Goal: Task Accomplishment & Management: Manage account settings

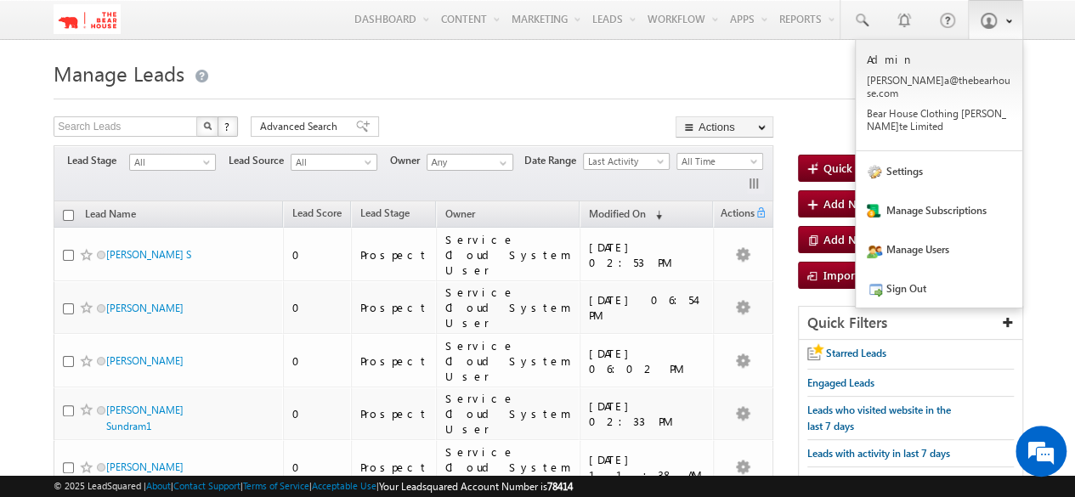
click at [982, 17] on span at bounding box center [988, 20] width 17 height 17
click at [907, 162] on link "Settings" at bounding box center [939, 170] width 167 height 39
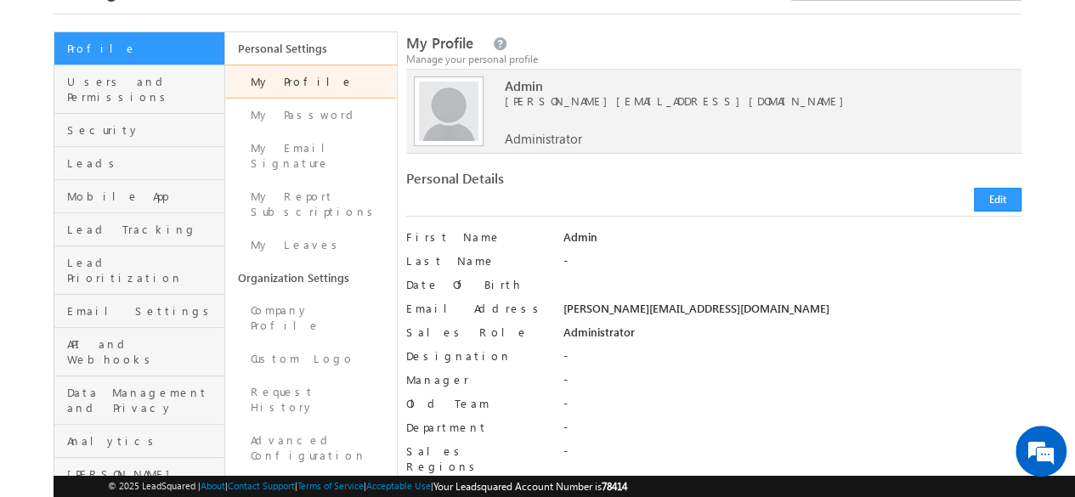
scroll to position [170, 0]
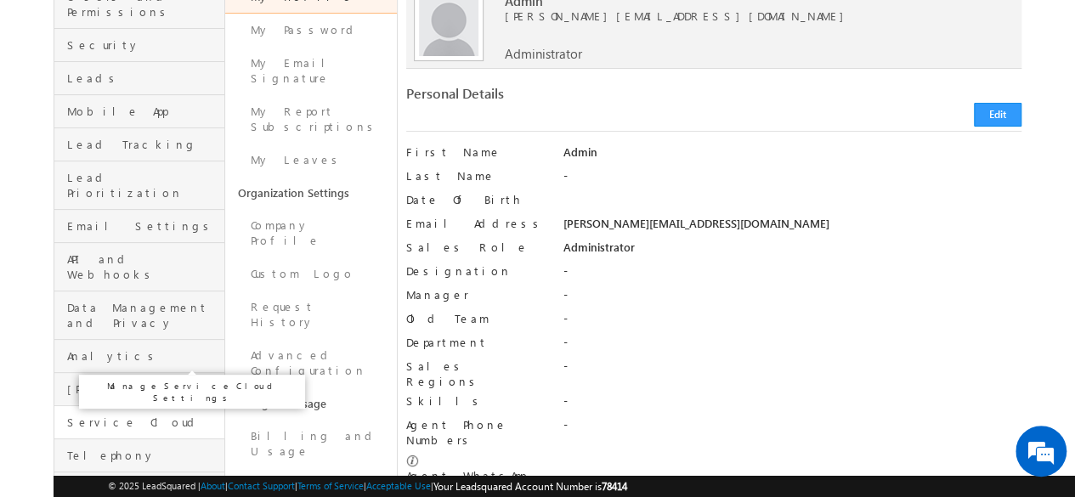
click at [108, 415] on span "Service Cloud" at bounding box center [143, 422] width 153 height 15
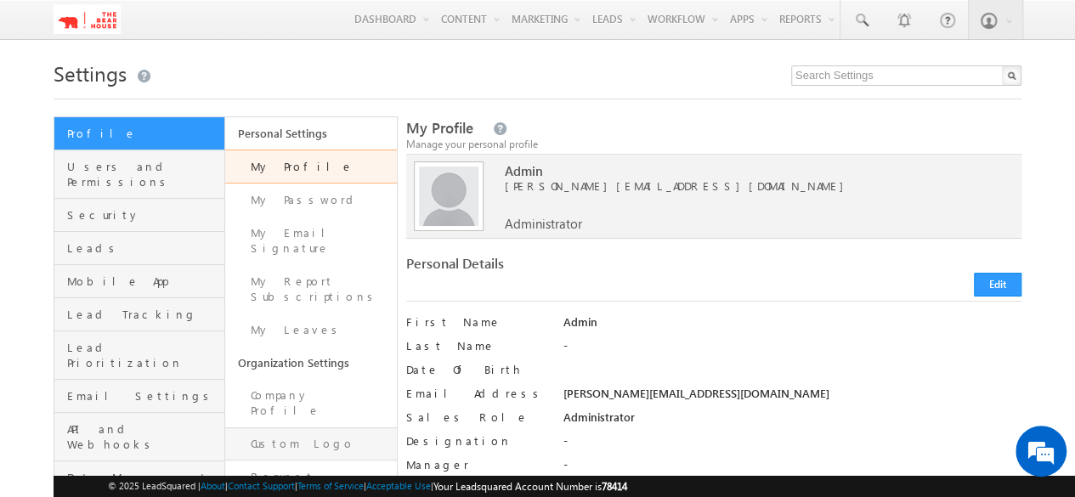
click at [333, 427] on link "Custom Logo" at bounding box center [310, 443] width 171 height 33
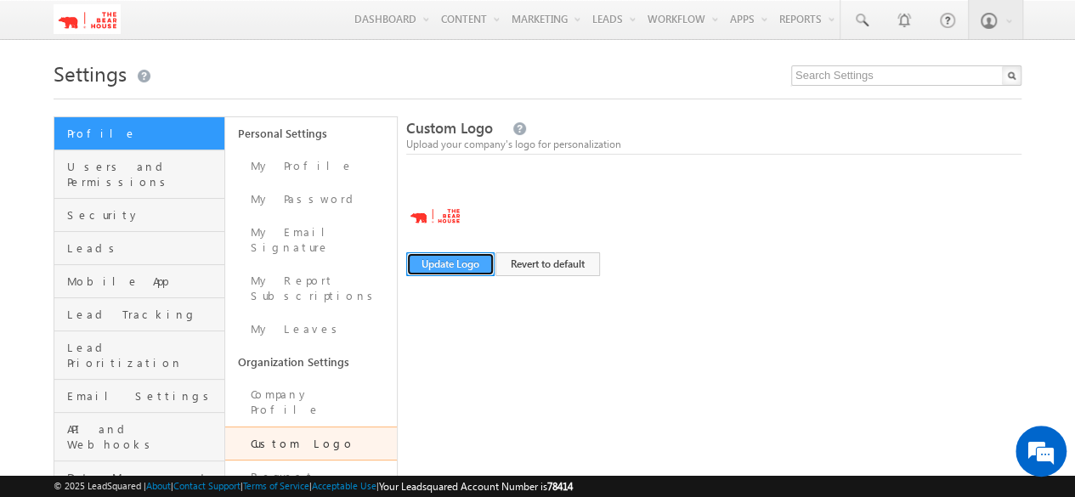
click at [455, 266] on button "Update Logo" at bounding box center [450, 264] width 88 height 24
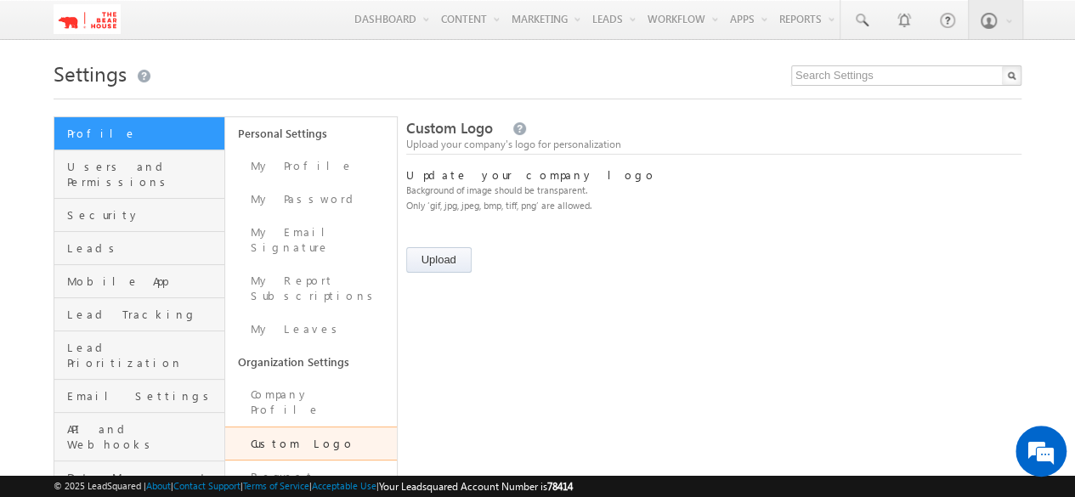
click at [451, 254] on input "file" at bounding box center [457, 262] width 102 height 30
click at [443, 255] on input "file" at bounding box center [457, 262] width 102 height 30
click at [444, 263] on input "file" at bounding box center [443, 264] width 74 height 34
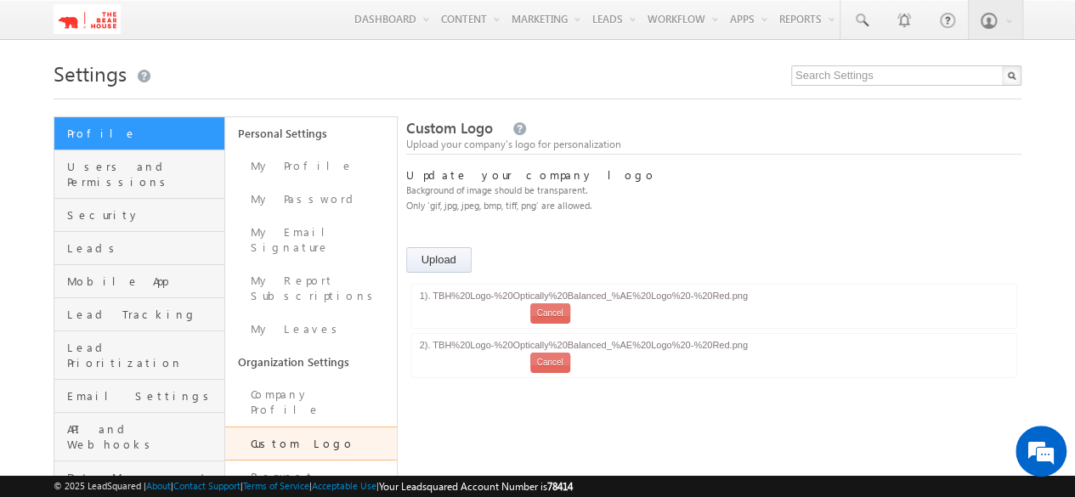
click at [561, 315] on div "Cancel" at bounding box center [550, 313] width 40 height 20
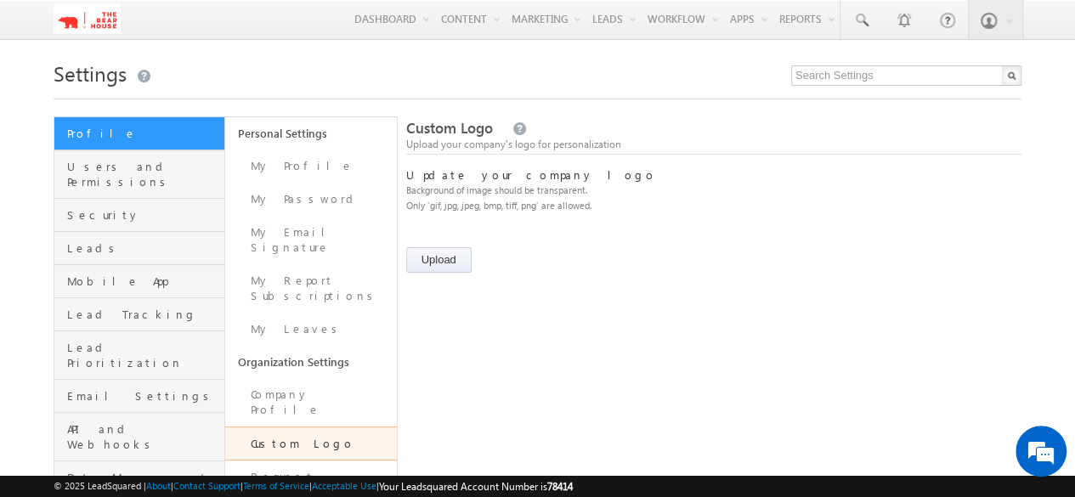
click at [450, 262] on input "file" at bounding box center [443, 264] width 74 height 34
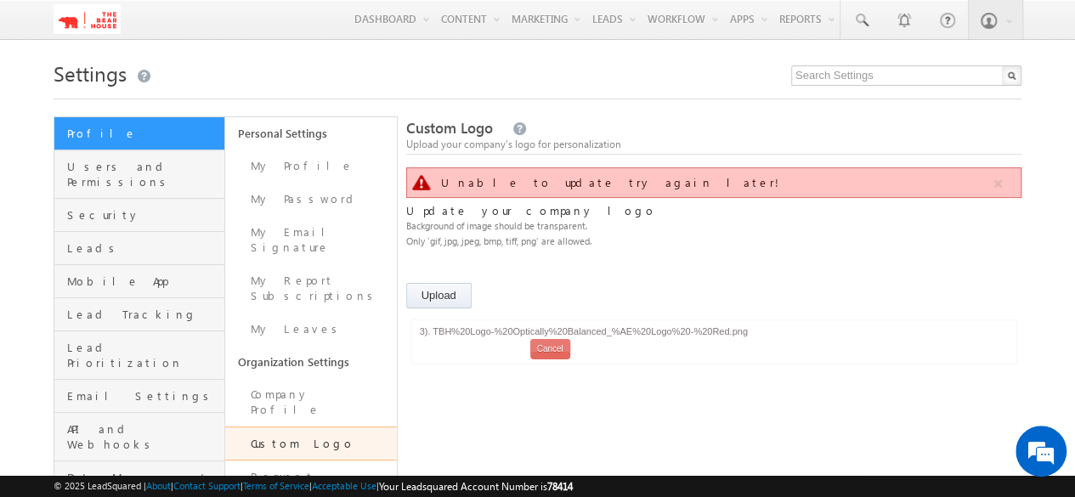
click at [552, 358] on div "Cancel" at bounding box center [550, 349] width 40 height 20
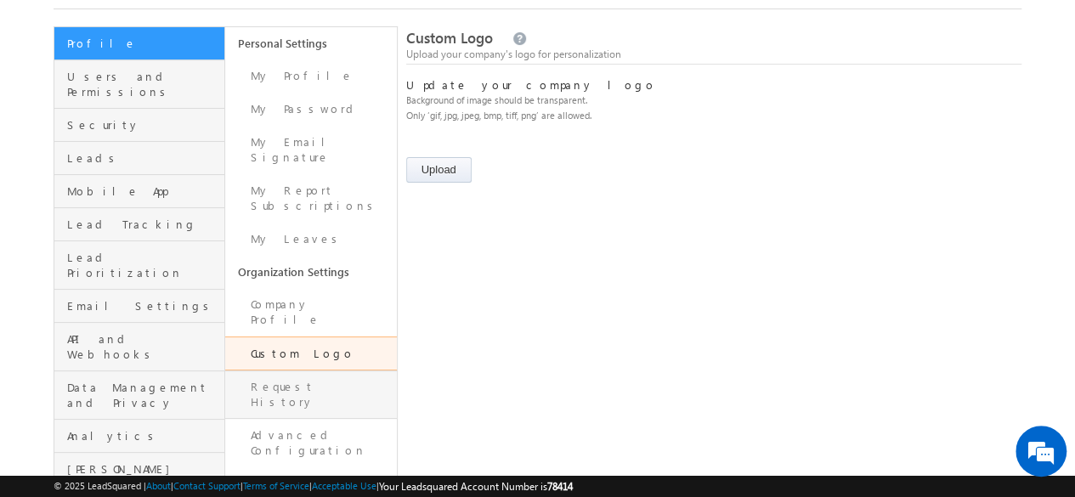
scroll to position [170, 0]
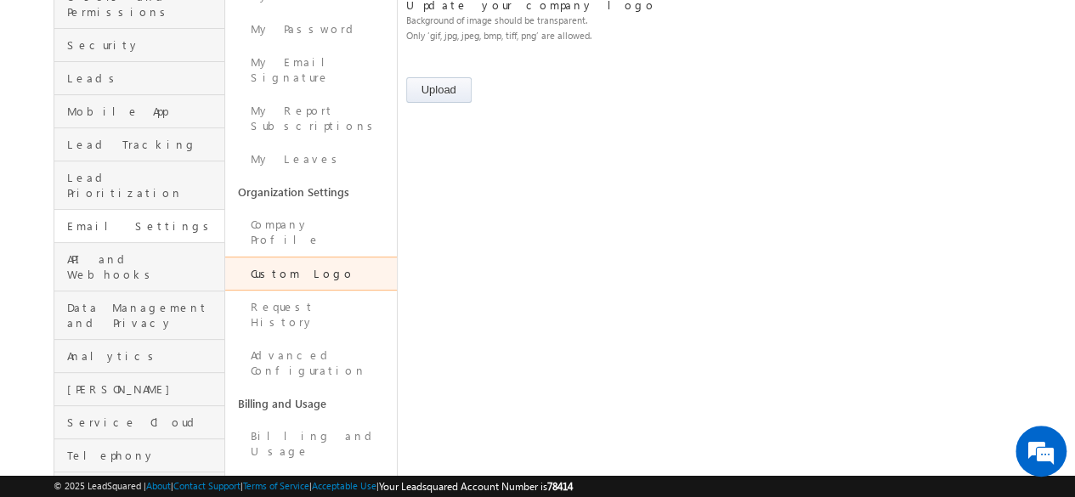
click at [117, 210] on link "Email Settings" at bounding box center [139, 226] width 170 height 33
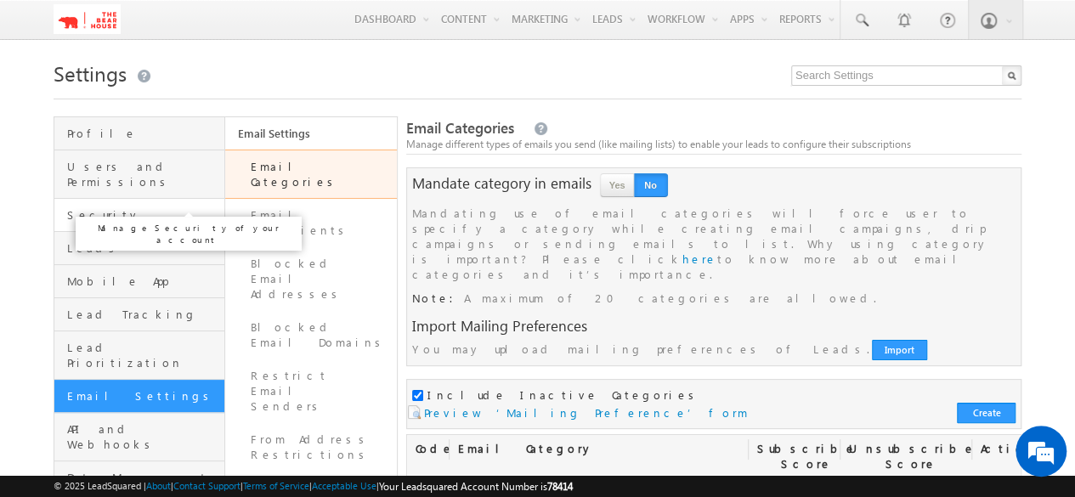
click at [88, 207] on span "Security" at bounding box center [143, 214] width 153 height 15
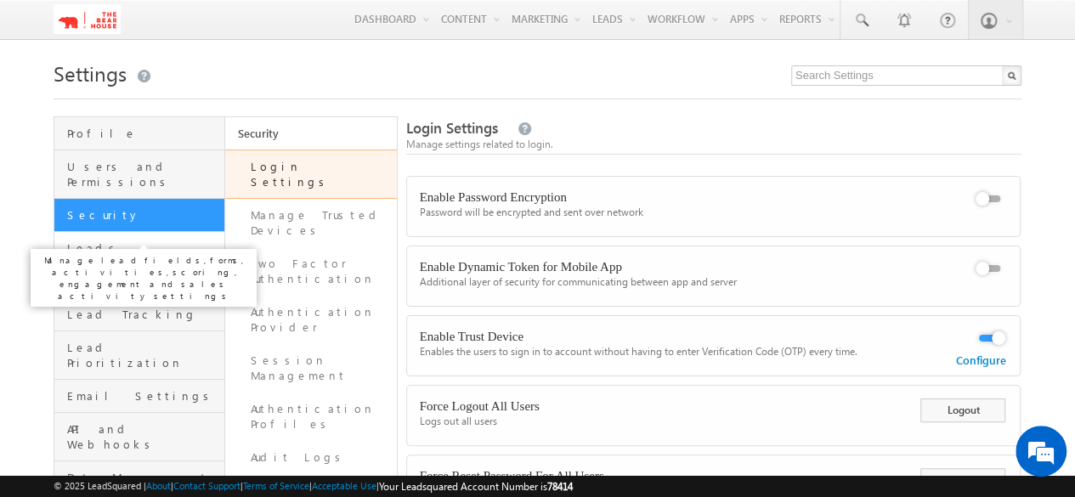
click at [95, 240] on span "Leads" at bounding box center [143, 247] width 153 height 15
